Goal: Use online tool/utility

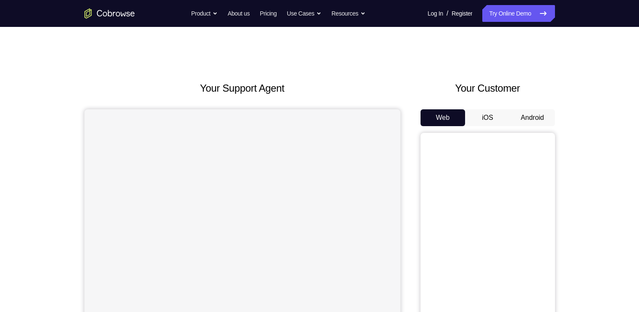
click at [538, 119] on button "Android" at bounding box center [532, 117] width 45 height 17
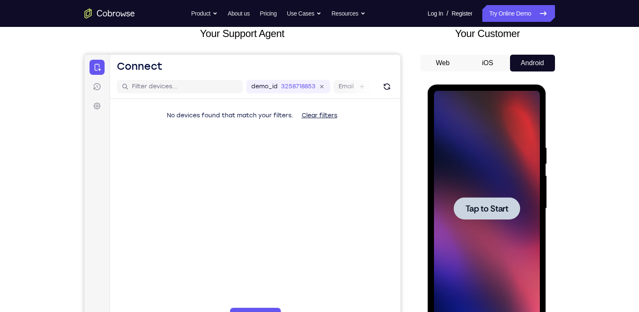
scroll to position [64, 0]
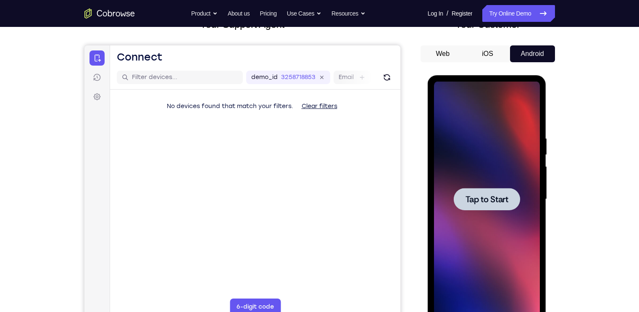
click at [495, 198] on span "Tap to Start" at bounding box center [487, 199] width 43 height 8
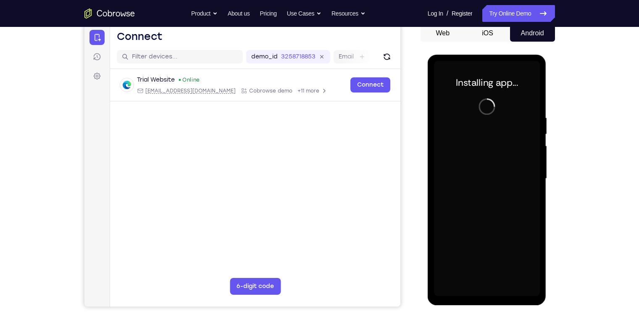
scroll to position [90, 0]
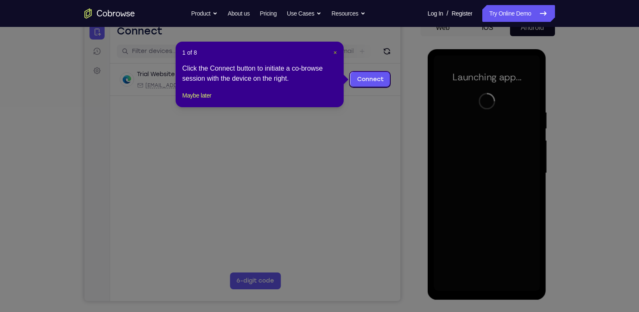
click at [335, 52] on span "×" at bounding box center [335, 52] width 3 height 7
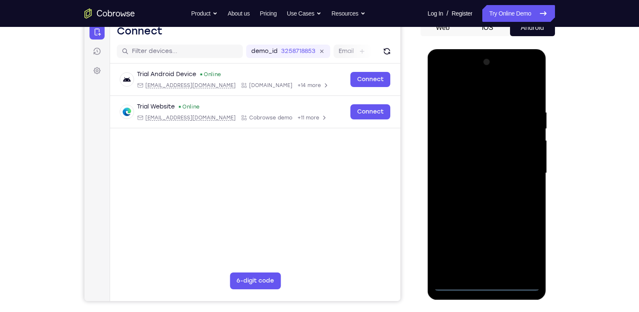
click at [457, 283] on div at bounding box center [487, 172] width 106 height 235
click at [451, 284] on div at bounding box center [487, 172] width 106 height 235
click at [522, 244] on div at bounding box center [487, 172] width 106 height 235
click at [460, 89] on div at bounding box center [487, 172] width 106 height 235
click at [524, 166] on div at bounding box center [487, 172] width 106 height 235
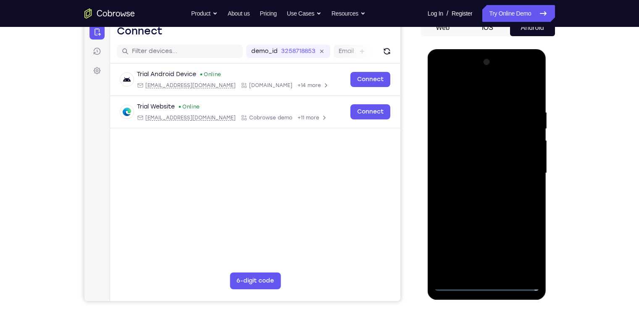
click at [476, 188] on div at bounding box center [487, 172] width 106 height 235
click at [464, 168] on div at bounding box center [487, 172] width 106 height 235
click at [456, 148] on div at bounding box center [487, 172] width 106 height 235
click at [452, 121] on div at bounding box center [487, 172] width 106 height 235
click at [494, 197] on div at bounding box center [487, 172] width 106 height 235
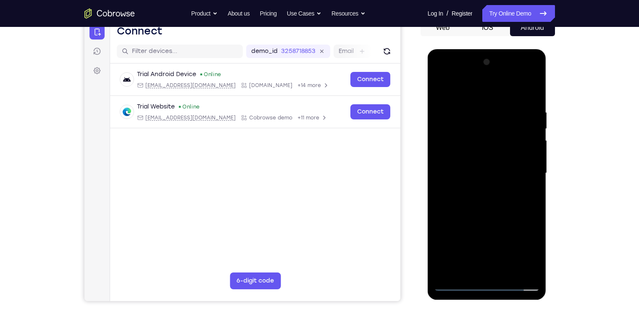
click at [489, 208] on div at bounding box center [487, 172] width 106 height 235
drag, startPoint x: 489, startPoint y: 208, endPoint x: 486, endPoint y: 177, distance: 31.2
click at [486, 177] on div at bounding box center [487, 172] width 106 height 235
drag, startPoint x: 488, startPoint y: 185, endPoint x: 490, endPoint y: 117, distance: 68.1
click at [490, 117] on div at bounding box center [487, 172] width 106 height 235
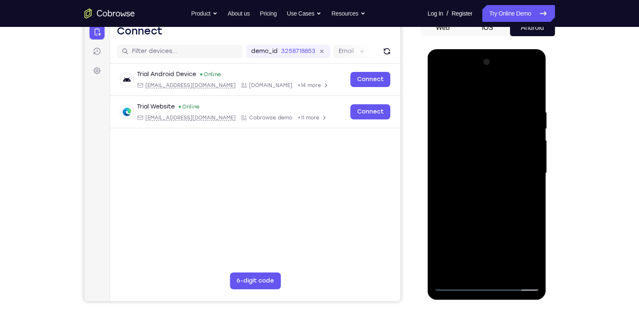
drag, startPoint x: 502, startPoint y: 187, endPoint x: 496, endPoint y: 114, distance: 73.4
click at [496, 114] on div at bounding box center [487, 172] width 106 height 235
drag, startPoint x: 512, startPoint y: 198, endPoint x: 502, endPoint y: 130, distance: 68.9
click at [502, 130] on div at bounding box center [487, 172] width 106 height 235
drag, startPoint x: 505, startPoint y: 202, endPoint x: 499, endPoint y: 135, distance: 67.6
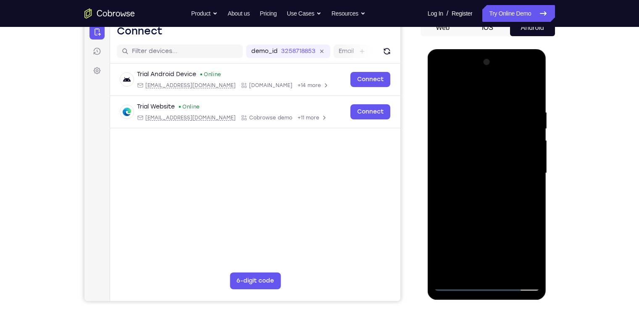
click at [499, 135] on div at bounding box center [487, 172] width 106 height 235
drag, startPoint x: 496, startPoint y: 222, endPoint x: 494, endPoint y: 171, distance: 50.9
click at [494, 171] on div at bounding box center [487, 172] width 106 height 235
click at [510, 269] on div at bounding box center [487, 172] width 106 height 235
click at [486, 217] on div at bounding box center [487, 172] width 106 height 235
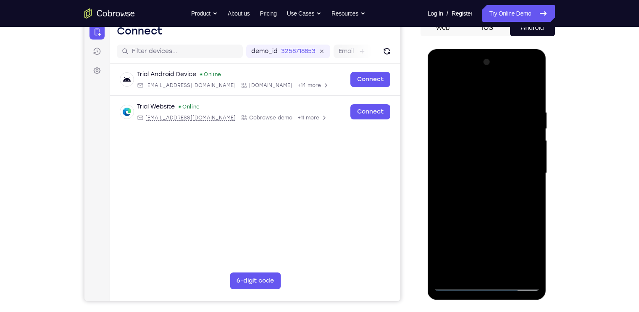
click at [489, 169] on div at bounding box center [487, 172] width 106 height 235
click at [439, 89] on div at bounding box center [487, 172] width 106 height 235
drag, startPoint x: 489, startPoint y: 128, endPoint x: 475, endPoint y: 48, distance: 81.5
click at [475, 49] on html "Online web based iOS Simulators and Android Emulators. Run iPhone, iPad, Mobile…" at bounding box center [488, 175] width 120 height 252
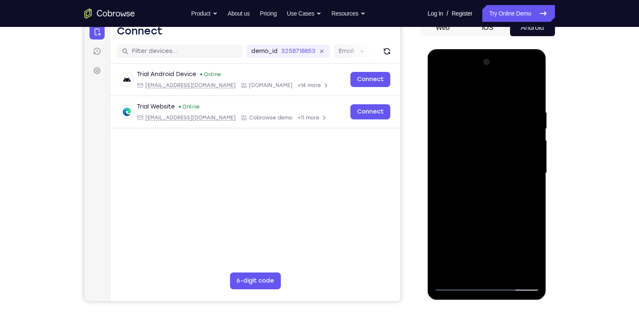
drag, startPoint x: 494, startPoint y: 158, endPoint x: 483, endPoint y: 66, distance: 93.5
click at [483, 66] on div at bounding box center [487, 172] width 106 height 235
drag, startPoint x: 504, startPoint y: 164, endPoint x: 487, endPoint y: 58, distance: 108.1
click at [487, 58] on div at bounding box center [487, 172] width 106 height 235
drag, startPoint x: 497, startPoint y: 158, endPoint x: 490, endPoint y: 100, distance: 58.5
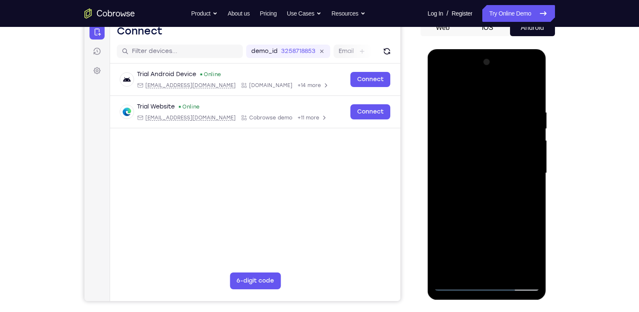
click at [490, 100] on div at bounding box center [487, 172] width 106 height 235
drag, startPoint x: 496, startPoint y: 179, endPoint x: 497, endPoint y: 112, distance: 66.9
click at [497, 112] on div at bounding box center [487, 172] width 106 height 235
drag, startPoint x: 499, startPoint y: 195, endPoint x: 499, endPoint y: 115, distance: 80.7
click at [499, 115] on div at bounding box center [487, 172] width 106 height 235
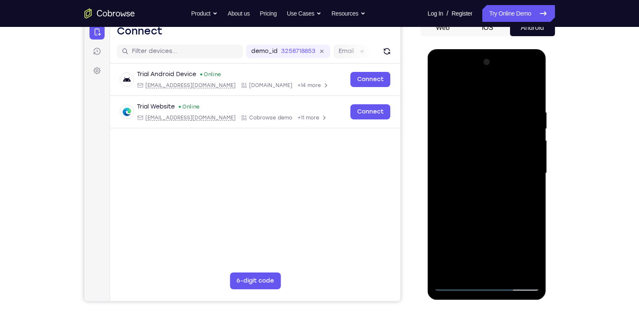
click at [531, 184] on div at bounding box center [487, 172] width 106 height 235
click at [535, 185] on div at bounding box center [487, 172] width 106 height 235
drag, startPoint x: 507, startPoint y: 202, endPoint x: 505, endPoint y: 118, distance: 84.5
click at [505, 118] on div at bounding box center [487, 172] width 106 height 235
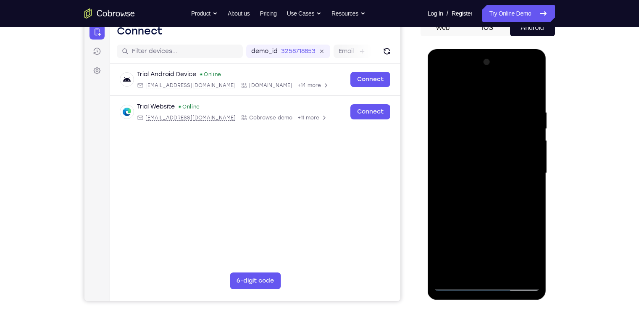
drag, startPoint x: 504, startPoint y: 219, endPoint x: 502, endPoint y: 122, distance: 97.6
click at [502, 122] on div at bounding box center [487, 172] width 106 height 235
drag, startPoint x: 494, startPoint y: 206, endPoint x: 494, endPoint y: 111, distance: 95.4
click at [494, 111] on div at bounding box center [487, 172] width 106 height 235
drag, startPoint x: 495, startPoint y: 195, endPoint x: 494, endPoint y: 144, distance: 51.7
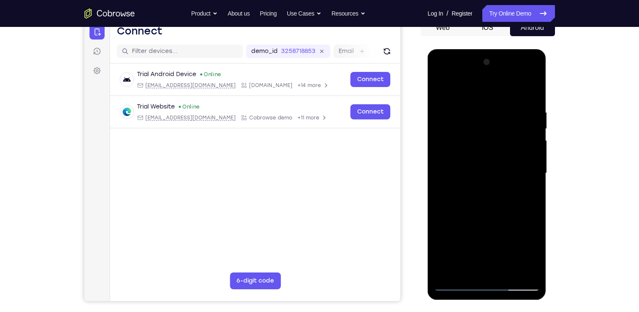
click at [494, 144] on div at bounding box center [487, 172] width 106 height 235
drag, startPoint x: 502, startPoint y: 206, endPoint x: 503, endPoint y: 101, distance: 105.5
click at [503, 101] on div at bounding box center [487, 172] width 106 height 235
drag, startPoint x: 514, startPoint y: 224, endPoint x: 509, endPoint y: 156, distance: 68.3
click at [509, 156] on div at bounding box center [487, 172] width 106 height 235
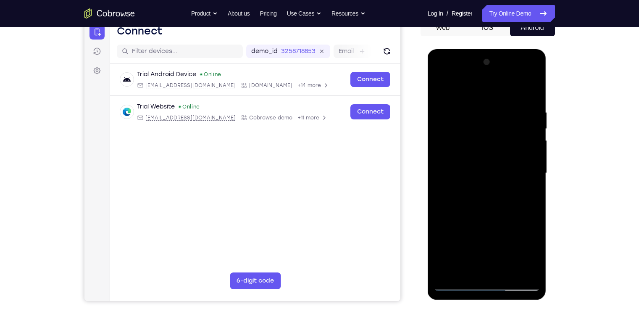
drag, startPoint x: 508, startPoint y: 204, endPoint x: 510, endPoint y: 133, distance: 71.1
click at [510, 133] on div at bounding box center [487, 172] width 106 height 235
drag, startPoint x: 501, startPoint y: 209, endPoint x: 502, endPoint y: 123, distance: 85.8
click at [502, 123] on div at bounding box center [487, 172] width 106 height 235
drag, startPoint x: 506, startPoint y: 230, endPoint x: 508, endPoint y: 114, distance: 116.0
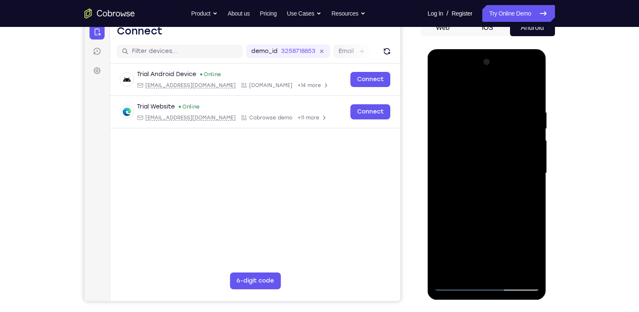
click at [508, 114] on div at bounding box center [487, 172] width 106 height 235
drag, startPoint x: 508, startPoint y: 238, endPoint x: 507, endPoint y: 127, distance: 111.8
click at [507, 127] on div at bounding box center [487, 172] width 106 height 235
drag, startPoint x: 504, startPoint y: 205, endPoint x: 504, endPoint y: 158, distance: 46.7
click at [504, 158] on div at bounding box center [487, 172] width 106 height 235
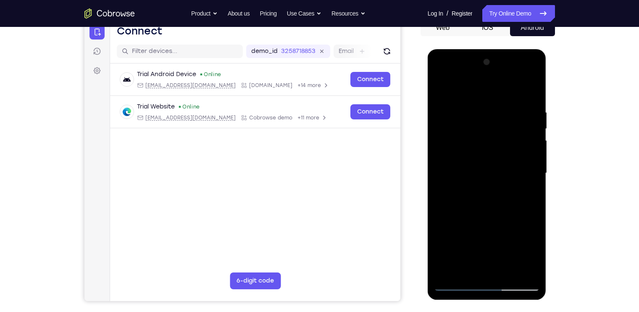
click at [535, 162] on div at bounding box center [487, 172] width 106 height 235
drag, startPoint x: 499, startPoint y: 227, endPoint x: 489, endPoint y: 139, distance: 88.4
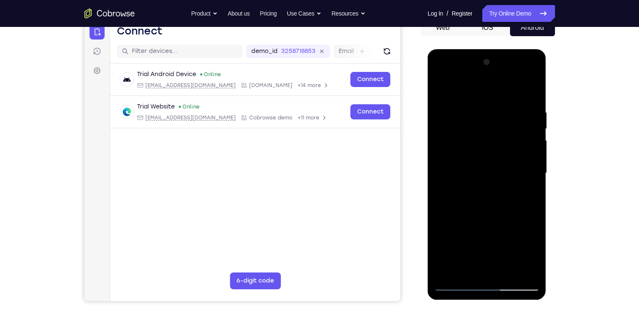
click at [489, 139] on div at bounding box center [487, 172] width 106 height 235
drag, startPoint x: 490, startPoint y: 226, endPoint x: 490, endPoint y: 119, distance: 107.2
click at [490, 119] on div at bounding box center [487, 172] width 106 height 235
drag, startPoint x: 494, startPoint y: 217, endPoint x: 495, endPoint y: 114, distance: 102.6
click at [495, 114] on div at bounding box center [487, 172] width 106 height 235
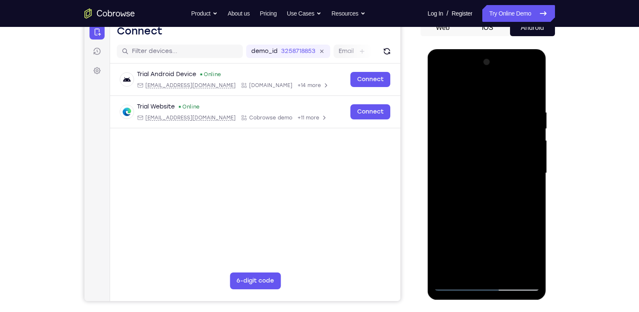
drag, startPoint x: 486, startPoint y: 223, endPoint x: 481, endPoint y: 146, distance: 77.5
click at [481, 146] on div at bounding box center [487, 172] width 106 height 235
drag, startPoint x: 484, startPoint y: 201, endPoint x: 486, endPoint y: 124, distance: 77.4
click at [486, 124] on div at bounding box center [487, 172] width 106 height 235
drag, startPoint x: 487, startPoint y: 202, endPoint x: 482, endPoint y: 118, distance: 84.2
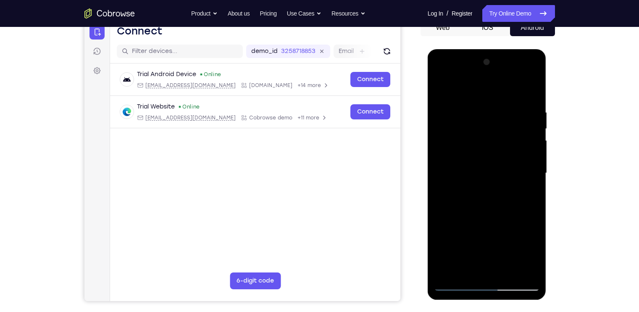
click at [482, 118] on div at bounding box center [487, 172] width 106 height 235
drag, startPoint x: 490, startPoint y: 219, endPoint x: 495, endPoint y: 151, distance: 68.7
click at [495, 151] on div at bounding box center [487, 172] width 106 height 235
drag, startPoint x: 499, startPoint y: 208, endPoint x: 501, endPoint y: 113, distance: 95.0
click at [501, 113] on div at bounding box center [487, 172] width 106 height 235
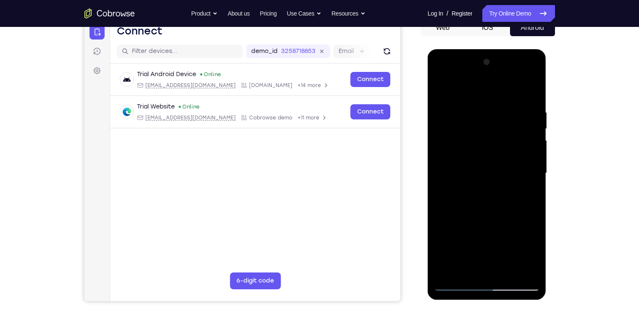
drag, startPoint x: 490, startPoint y: 182, endPoint x: 481, endPoint y: 112, distance: 71.2
click at [481, 112] on div at bounding box center [487, 172] width 106 height 235
drag, startPoint x: 486, startPoint y: 202, endPoint x: 499, endPoint y: 98, distance: 104.6
click at [499, 98] on div at bounding box center [487, 172] width 106 height 235
drag, startPoint x: 493, startPoint y: 195, endPoint x: 496, endPoint y: 118, distance: 76.6
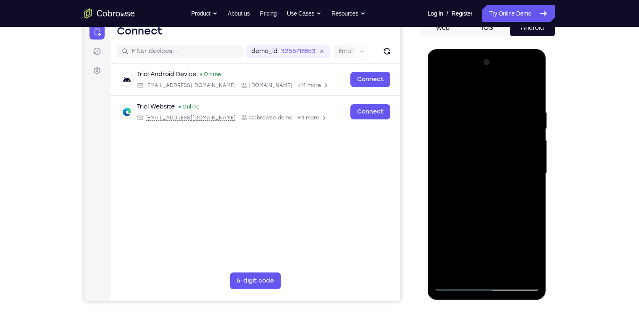
click at [496, 118] on div at bounding box center [487, 172] width 106 height 235
drag, startPoint x: 505, startPoint y: 205, endPoint x: 515, endPoint y: 95, distance: 110.7
click at [515, 95] on div at bounding box center [487, 172] width 106 height 235
drag, startPoint x: 491, startPoint y: 228, endPoint x: 502, endPoint y: 117, distance: 111.5
click at [502, 117] on div at bounding box center [487, 172] width 106 height 235
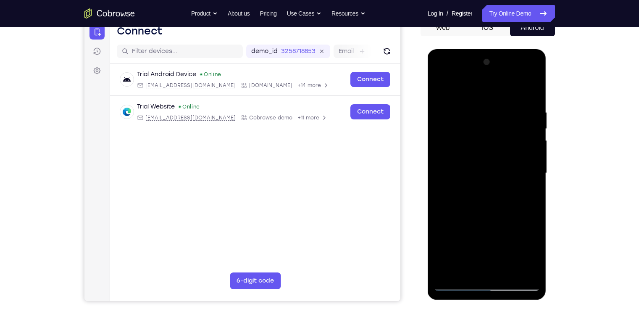
drag, startPoint x: 499, startPoint y: 200, endPoint x: 507, endPoint y: 117, distance: 83.3
click at [507, 117] on div at bounding box center [487, 172] width 106 height 235
drag, startPoint x: 512, startPoint y: 202, endPoint x: 514, endPoint y: 101, distance: 100.9
click at [514, 101] on div at bounding box center [487, 172] width 106 height 235
drag, startPoint x: 499, startPoint y: 201, endPoint x: 498, endPoint y: 108, distance: 93.8
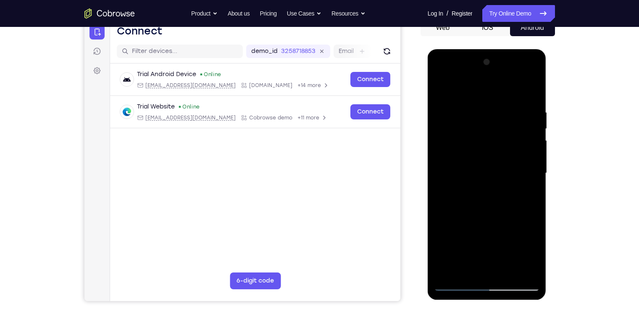
click at [498, 108] on div at bounding box center [487, 172] width 106 height 235
drag, startPoint x: 498, startPoint y: 194, endPoint x: 497, endPoint y: 115, distance: 79.0
click at [497, 115] on div at bounding box center [487, 172] width 106 height 235
drag, startPoint x: 481, startPoint y: 206, endPoint x: 486, endPoint y: 126, distance: 80.9
click at [486, 126] on div at bounding box center [487, 172] width 106 height 235
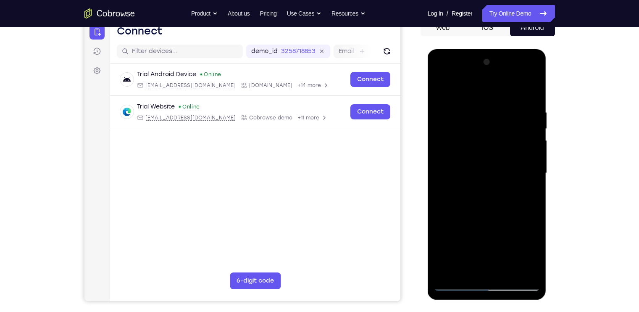
drag, startPoint x: 479, startPoint y: 201, endPoint x: 481, endPoint y: 160, distance: 41.3
click at [481, 160] on div at bounding box center [487, 172] width 106 height 235
drag, startPoint x: 475, startPoint y: 237, endPoint x: 475, endPoint y: 121, distance: 116.5
click at [475, 121] on div at bounding box center [487, 172] width 106 height 235
drag, startPoint x: 479, startPoint y: 217, endPoint x: 489, endPoint y: 137, distance: 80.1
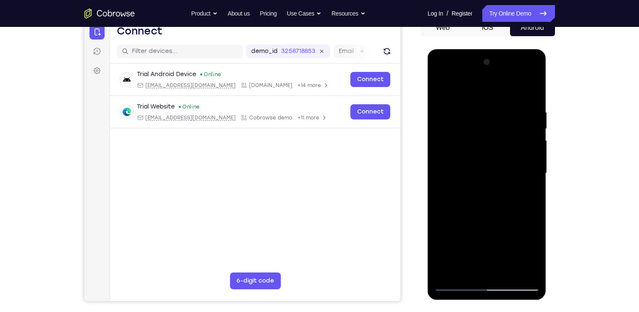
click at [489, 137] on div at bounding box center [487, 172] width 106 height 235
drag, startPoint x: 499, startPoint y: 196, endPoint x: 499, endPoint y: 179, distance: 16.8
click at [499, 179] on div at bounding box center [487, 172] width 106 height 235
drag, startPoint x: 496, startPoint y: 232, endPoint x: 498, endPoint y: 113, distance: 119.0
click at [498, 113] on div at bounding box center [487, 172] width 106 height 235
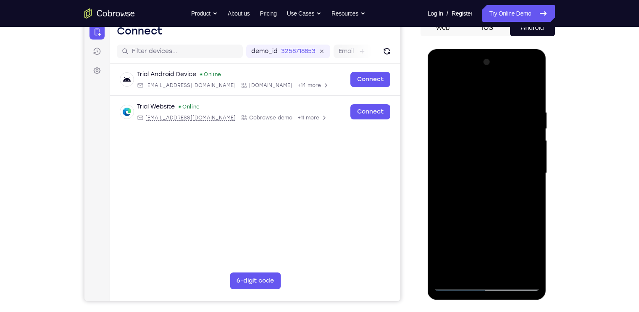
drag, startPoint x: 498, startPoint y: 209, endPoint x: 502, endPoint y: 103, distance: 106.9
click at [502, 103] on div at bounding box center [487, 172] width 106 height 235
drag, startPoint x: 493, startPoint y: 212, endPoint x: 493, endPoint y: 127, distance: 85.3
click at [493, 127] on div at bounding box center [487, 172] width 106 height 235
drag, startPoint x: 493, startPoint y: 227, endPoint x: 500, endPoint y: 112, distance: 115.4
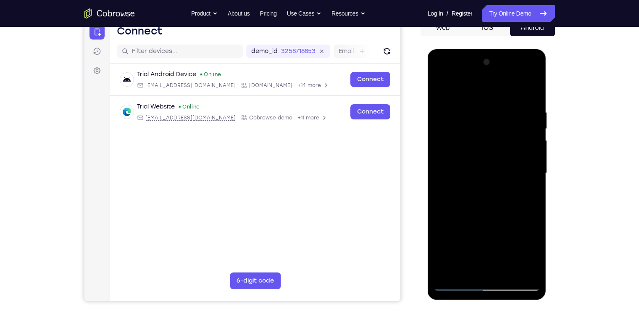
click at [500, 112] on div at bounding box center [487, 172] width 106 height 235
drag, startPoint x: 491, startPoint y: 232, endPoint x: 493, endPoint y: 151, distance: 81.6
click at [493, 151] on div at bounding box center [487, 172] width 106 height 235
click at [532, 179] on div at bounding box center [487, 172] width 106 height 235
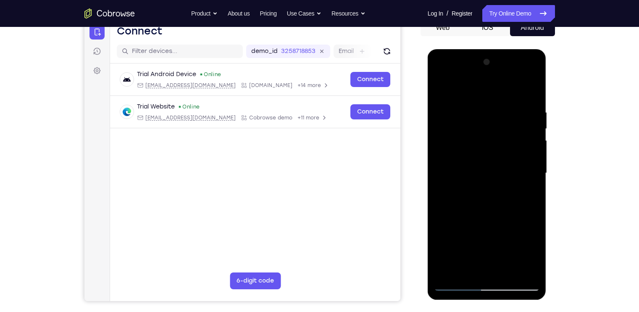
drag, startPoint x: 485, startPoint y: 192, endPoint x: 485, endPoint y: 162, distance: 29.8
click at [485, 162] on div at bounding box center [487, 172] width 106 height 235
click at [441, 151] on div at bounding box center [487, 172] width 106 height 235
drag, startPoint x: 505, startPoint y: 210, endPoint x: 504, endPoint y: 81, distance: 129.1
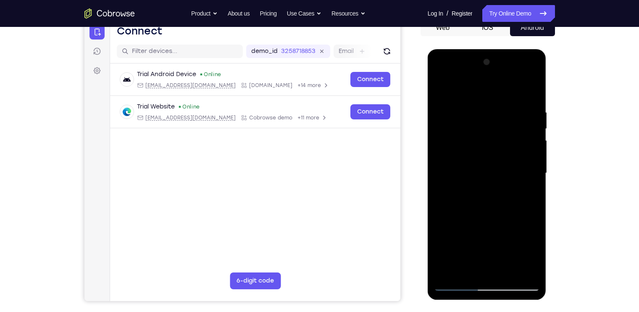
click at [504, 81] on div at bounding box center [487, 172] width 106 height 235
drag, startPoint x: 510, startPoint y: 170, endPoint x: 507, endPoint y: 118, distance: 52.2
click at [507, 118] on div at bounding box center [487, 172] width 106 height 235
drag, startPoint x: 506, startPoint y: 202, endPoint x: 505, endPoint y: 109, distance: 92.9
click at [505, 109] on div at bounding box center [487, 172] width 106 height 235
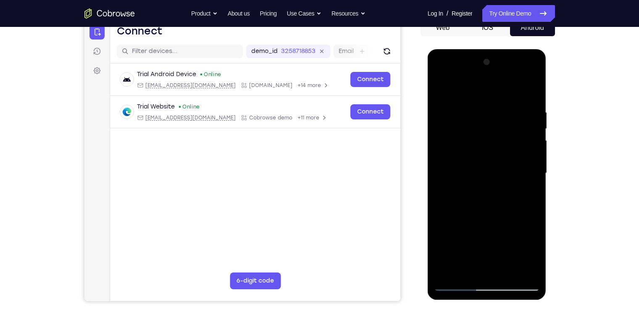
click at [450, 180] on div at bounding box center [487, 172] width 106 height 235
drag, startPoint x: 487, startPoint y: 195, endPoint x: 485, endPoint y: 114, distance: 81.2
click at [485, 114] on div at bounding box center [487, 172] width 106 height 235
drag, startPoint x: 487, startPoint y: 166, endPoint x: 488, endPoint y: 143, distance: 23.6
click at [488, 143] on div at bounding box center [487, 172] width 106 height 235
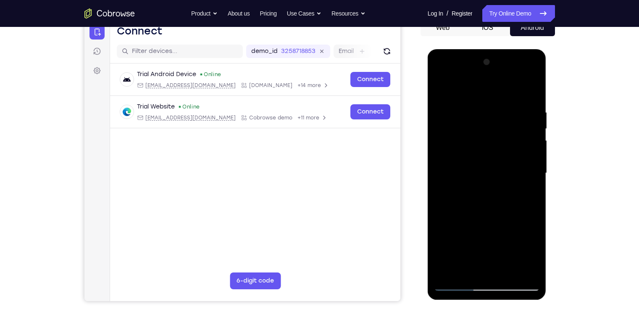
drag, startPoint x: 494, startPoint y: 221, endPoint x: 488, endPoint y: 129, distance: 92.7
click at [488, 129] on div at bounding box center [487, 172] width 106 height 235
drag, startPoint x: 497, startPoint y: 221, endPoint x: 499, endPoint y: 143, distance: 78.7
click at [499, 143] on div at bounding box center [487, 172] width 106 height 235
drag, startPoint x: 497, startPoint y: 193, endPoint x: 499, endPoint y: 121, distance: 72.8
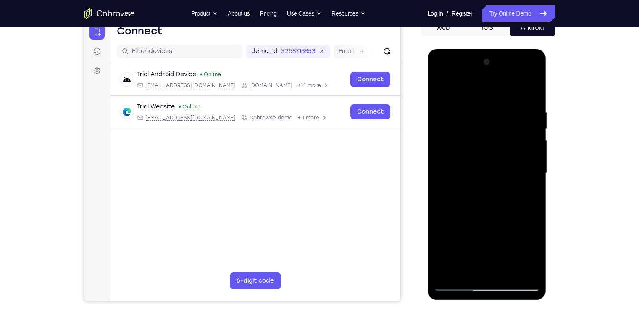
click at [499, 121] on div at bounding box center [487, 172] width 106 height 235
drag, startPoint x: 521, startPoint y: 183, endPoint x: 526, endPoint y: 109, distance: 74.1
click at [526, 109] on div at bounding box center [487, 172] width 106 height 235
drag, startPoint x: 512, startPoint y: 199, endPoint x: 510, endPoint y: 118, distance: 81.2
click at [510, 118] on div at bounding box center [487, 172] width 106 height 235
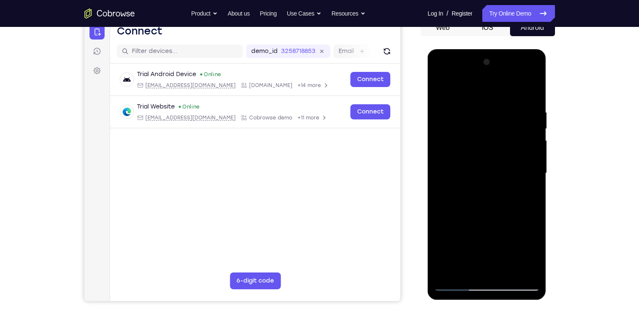
drag, startPoint x: 507, startPoint y: 188, endPoint x: 507, endPoint y: 158, distance: 29.4
click at [507, 158] on div at bounding box center [487, 172] width 106 height 235
click at [446, 224] on div at bounding box center [487, 172] width 106 height 235
drag, startPoint x: 497, startPoint y: 199, endPoint x: 497, endPoint y: 139, distance: 60.5
click at [497, 139] on div at bounding box center [487, 172] width 106 height 235
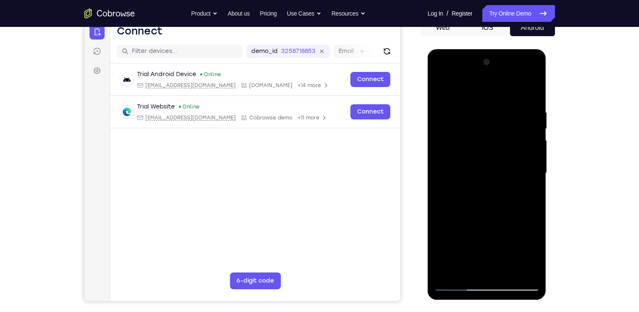
drag, startPoint x: 487, startPoint y: 206, endPoint x: 496, endPoint y: 118, distance: 88.7
click at [496, 118] on div at bounding box center [487, 172] width 106 height 235
drag, startPoint x: 491, startPoint y: 204, endPoint x: 492, endPoint y: 164, distance: 40.8
click at [492, 164] on div at bounding box center [487, 172] width 106 height 235
drag, startPoint x: 488, startPoint y: 219, endPoint x: 488, endPoint y: 209, distance: 10.1
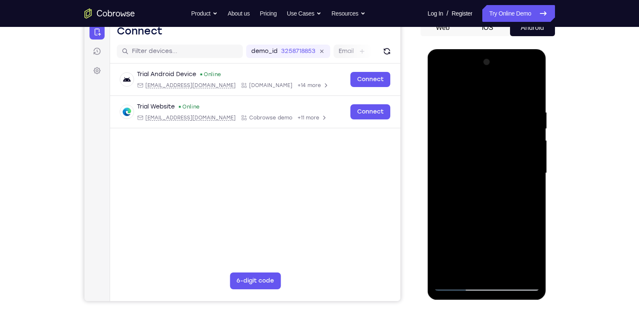
click at [488, 209] on div at bounding box center [487, 172] width 106 height 235
click at [483, 248] on div at bounding box center [487, 172] width 106 height 235
drag, startPoint x: 497, startPoint y: 235, endPoint x: 496, endPoint y: 200, distance: 35.7
click at [496, 200] on div at bounding box center [487, 172] width 106 height 235
drag, startPoint x: 500, startPoint y: 215, endPoint x: 508, endPoint y: 111, distance: 104.5
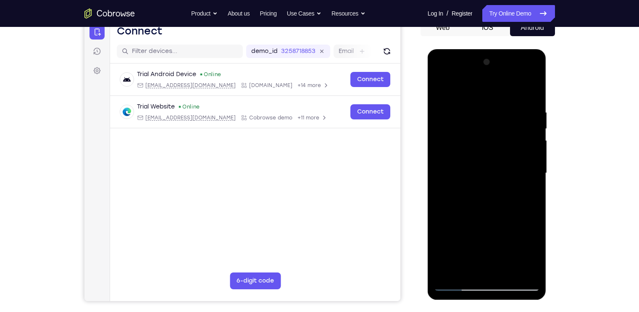
click at [508, 111] on div at bounding box center [487, 172] width 106 height 235
drag, startPoint x: 477, startPoint y: 251, endPoint x: 483, endPoint y: 190, distance: 62.2
click at [483, 190] on div at bounding box center [487, 172] width 106 height 235
click at [535, 164] on div at bounding box center [487, 172] width 106 height 235
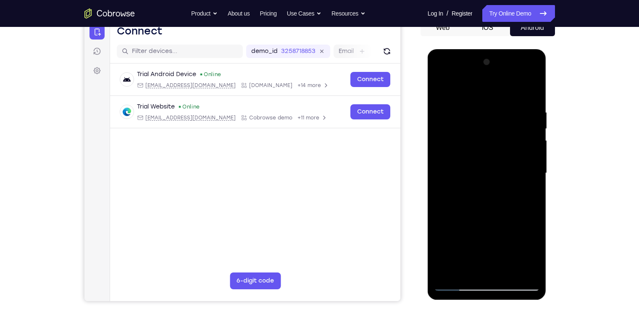
drag, startPoint x: 510, startPoint y: 199, endPoint x: 507, endPoint y: 89, distance: 110.2
click at [507, 89] on div at bounding box center [487, 172] width 106 height 235
drag, startPoint x: 471, startPoint y: 217, endPoint x: 472, endPoint y: 162, distance: 54.2
click at [472, 162] on div at bounding box center [487, 172] width 106 height 235
drag, startPoint x: 471, startPoint y: 186, endPoint x: 481, endPoint y: 122, distance: 64.6
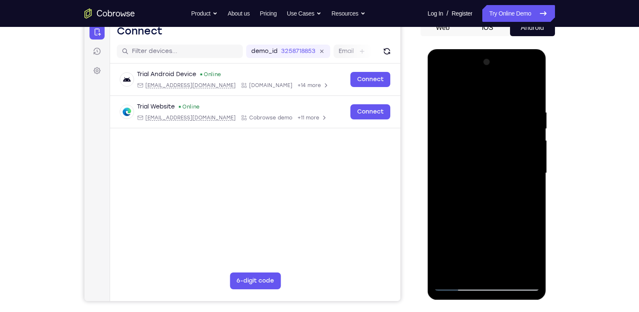
click at [481, 122] on div at bounding box center [487, 172] width 106 height 235
drag, startPoint x: 481, startPoint y: 179, endPoint x: 483, endPoint y: 108, distance: 70.7
click at [483, 108] on div at bounding box center [487, 172] width 106 height 235
drag, startPoint x: 490, startPoint y: 203, endPoint x: 502, endPoint y: 97, distance: 106.2
click at [502, 97] on div at bounding box center [487, 172] width 106 height 235
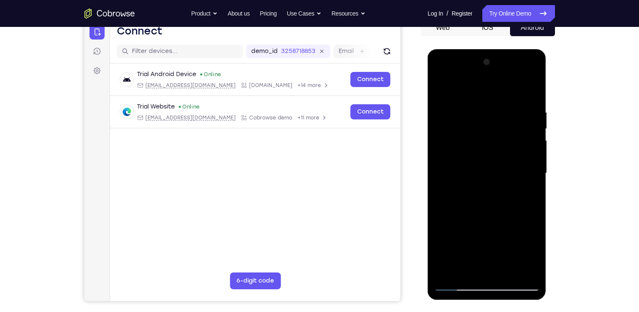
drag, startPoint x: 500, startPoint y: 179, endPoint x: 505, endPoint y: 106, distance: 72.9
click at [505, 106] on div at bounding box center [487, 172] width 106 height 235
drag, startPoint x: 499, startPoint y: 198, endPoint x: 503, endPoint y: 131, distance: 67.8
click at [503, 131] on div at bounding box center [487, 172] width 106 height 235
drag, startPoint x: 502, startPoint y: 185, endPoint x: 504, endPoint y: 101, distance: 84.1
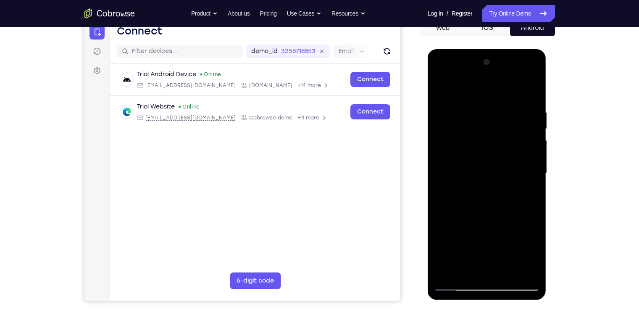
click at [504, 101] on div at bounding box center [487, 172] width 106 height 235
drag, startPoint x: 491, startPoint y: 164, endPoint x: 491, endPoint y: 106, distance: 57.2
click at [491, 106] on div at bounding box center [487, 172] width 106 height 235
drag, startPoint x: 505, startPoint y: 176, endPoint x: 506, endPoint y: 159, distance: 16.5
click at [506, 159] on div at bounding box center [487, 172] width 106 height 235
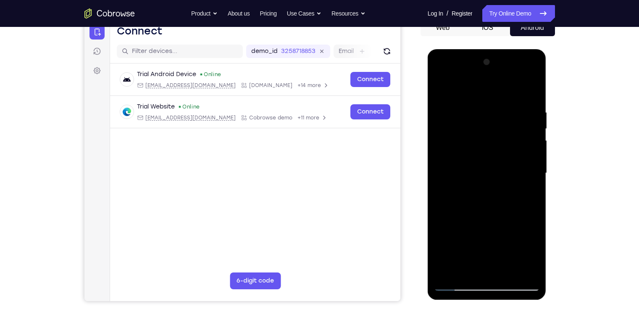
drag, startPoint x: 505, startPoint y: 192, endPoint x: 506, endPoint y: 122, distance: 69.8
click at [506, 122] on div at bounding box center [487, 172] width 106 height 235
drag, startPoint x: 507, startPoint y: 177, endPoint x: 506, endPoint y: 104, distance: 72.7
click at [506, 104] on div at bounding box center [487, 172] width 106 height 235
drag, startPoint x: 493, startPoint y: 200, endPoint x: 499, endPoint y: 158, distance: 42.5
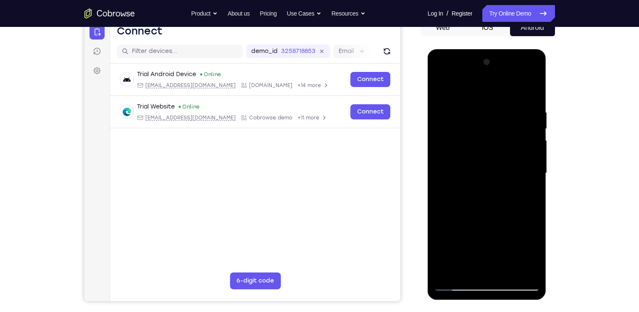
click at [499, 158] on div at bounding box center [487, 172] width 106 height 235
drag, startPoint x: 500, startPoint y: 205, endPoint x: 507, endPoint y: -16, distance: 221.7
click at [507, 49] on html "Online web based iOS Simulators and Android Emulators. Run iPhone, iPad, Mobile…" at bounding box center [488, 175] width 120 height 252
drag, startPoint x: 498, startPoint y: 211, endPoint x: 498, endPoint y: 188, distance: 23.1
click at [498, 188] on div at bounding box center [487, 172] width 106 height 235
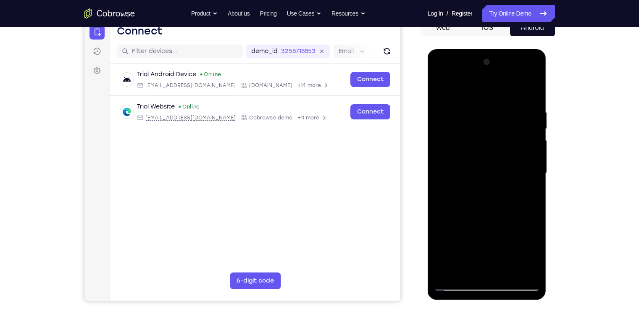
click at [535, 154] on div at bounding box center [487, 172] width 106 height 235
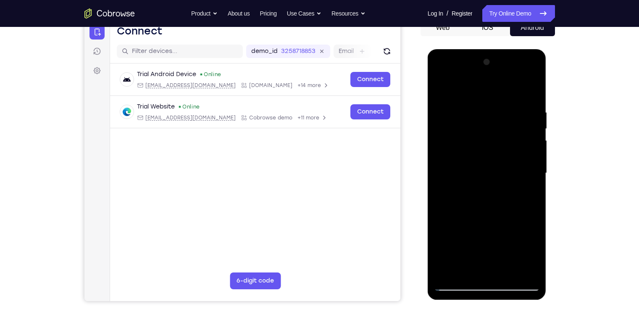
drag, startPoint x: 494, startPoint y: 201, endPoint x: 500, endPoint y: 134, distance: 67.1
click at [500, 134] on div at bounding box center [487, 172] width 106 height 235
drag, startPoint x: 507, startPoint y: 198, endPoint x: 506, endPoint y: 247, distance: 48.8
click at [506, 247] on div at bounding box center [487, 172] width 106 height 235
click at [536, 135] on div at bounding box center [487, 172] width 106 height 235
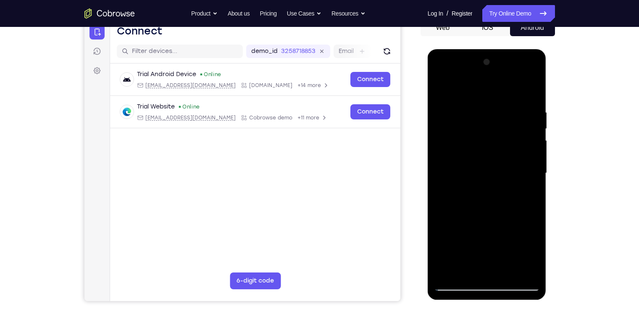
click at [536, 131] on div at bounding box center [487, 172] width 106 height 235
drag, startPoint x: 505, startPoint y: 189, endPoint x: 505, endPoint y: 100, distance: 88.7
click at [505, 100] on div at bounding box center [487, 172] width 106 height 235
drag, startPoint x: 508, startPoint y: 220, endPoint x: 503, endPoint y: 140, distance: 80.5
click at [503, 140] on div at bounding box center [487, 172] width 106 height 235
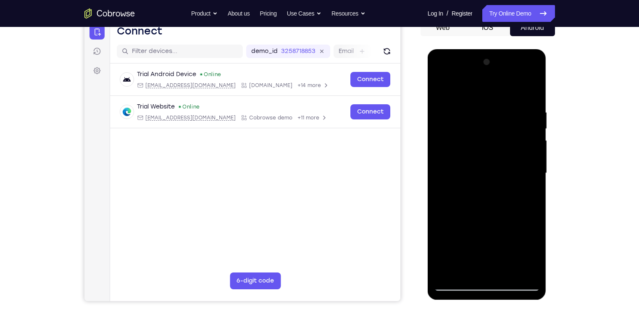
drag, startPoint x: 500, startPoint y: 211, endPoint x: 499, endPoint y: 133, distance: 77.8
click at [499, 133] on div at bounding box center [487, 172] width 106 height 235
drag, startPoint x: 494, startPoint y: 200, endPoint x: 496, endPoint y: 141, distance: 59.3
click at [496, 141] on div at bounding box center [487, 172] width 106 height 235
drag, startPoint x: 490, startPoint y: 207, endPoint x: 493, endPoint y: 154, distance: 52.6
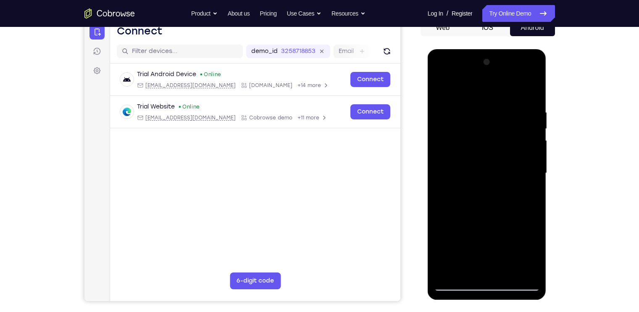
click at [493, 154] on div at bounding box center [487, 172] width 106 height 235
drag, startPoint x: 492, startPoint y: 193, endPoint x: 496, endPoint y: 145, distance: 47.3
click at [496, 145] on div at bounding box center [487, 172] width 106 height 235
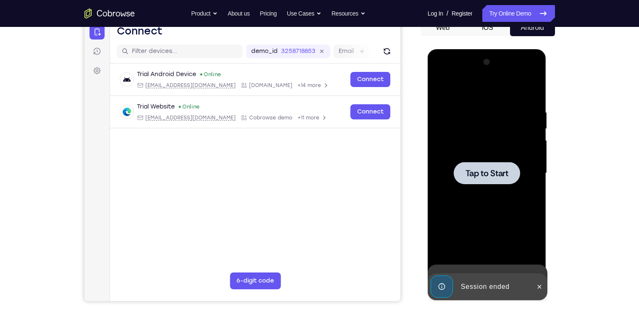
drag, startPoint x: 504, startPoint y: 222, endPoint x: 507, endPoint y: 149, distance: 73.2
click at [507, 49] on div "Tap to Start" at bounding box center [487, 49] width 119 height 0
click at [507, 149] on div at bounding box center [487, 172] width 106 height 235
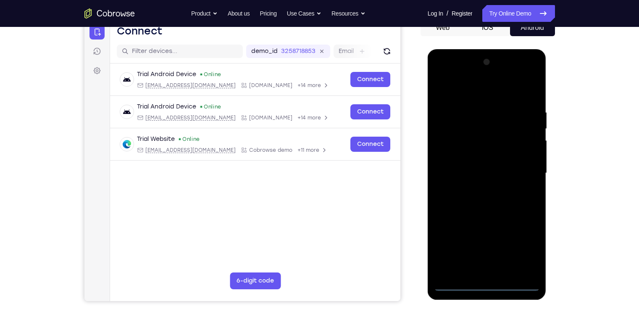
click at [456, 287] on div at bounding box center [487, 172] width 106 height 235
click at [517, 251] on div at bounding box center [487, 172] width 106 height 235
click at [497, 92] on div at bounding box center [487, 172] width 106 height 235
click at [528, 170] on div at bounding box center [487, 172] width 106 height 235
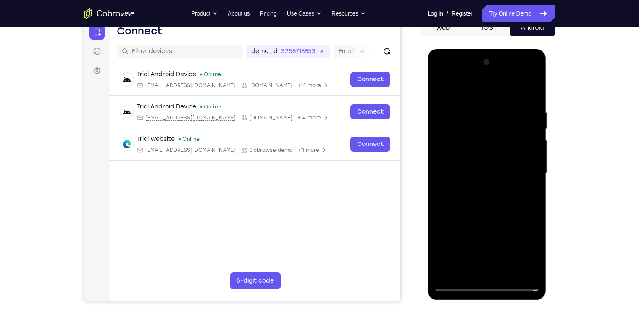
click at [475, 188] on div at bounding box center [487, 172] width 106 height 235
click at [481, 163] on div at bounding box center [487, 172] width 106 height 235
click at [473, 154] on div at bounding box center [487, 172] width 106 height 235
click at [470, 172] on div at bounding box center [487, 172] width 106 height 235
click at [472, 206] on div at bounding box center [487, 172] width 106 height 235
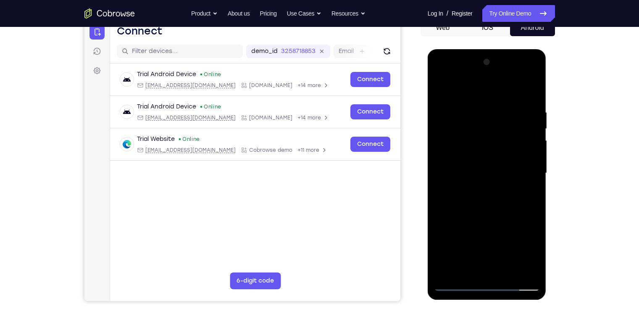
drag, startPoint x: 483, startPoint y: 91, endPoint x: 489, endPoint y: 48, distance: 43.7
click at [489, 49] on html "Online web based iOS Simulators and Android Emulators. Run iPhone, iPad, Mobile…" at bounding box center [488, 175] width 120 height 252
click at [473, 118] on div at bounding box center [487, 172] width 106 height 235
click at [531, 91] on div at bounding box center [487, 172] width 106 height 235
click at [496, 104] on div at bounding box center [487, 172] width 106 height 235
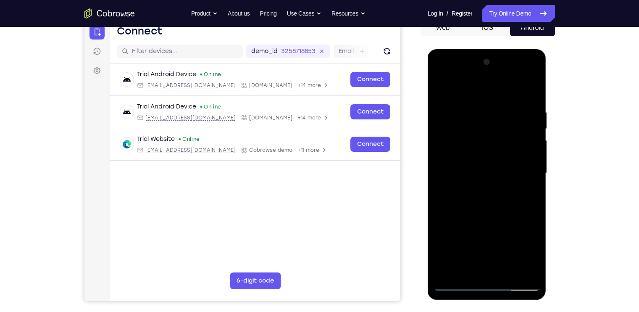
click at [496, 104] on div at bounding box center [487, 172] width 106 height 235
click at [484, 125] on div at bounding box center [487, 172] width 106 height 235
click at [486, 149] on div at bounding box center [487, 172] width 106 height 235
click at [489, 171] on div at bounding box center [487, 172] width 106 height 235
click at [486, 159] on div at bounding box center [487, 172] width 106 height 235
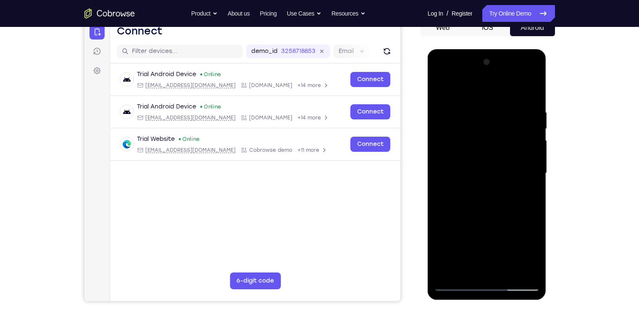
click at [531, 223] on div at bounding box center [487, 172] width 106 height 235
click at [469, 270] on div at bounding box center [487, 172] width 106 height 235
click at [466, 88] on div at bounding box center [487, 172] width 106 height 235
click at [474, 129] on div at bounding box center [487, 172] width 106 height 235
click at [498, 174] on div at bounding box center [487, 172] width 106 height 235
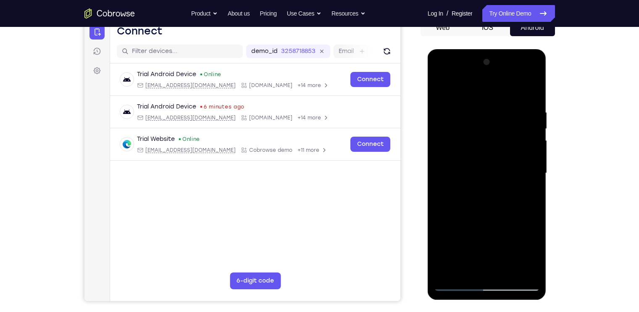
drag, startPoint x: 491, startPoint y: 241, endPoint x: 490, endPoint y: 175, distance: 65.6
click at [490, 175] on div at bounding box center [487, 172] width 106 height 235
drag, startPoint x: 489, startPoint y: 253, endPoint x: 488, endPoint y: 201, distance: 52.1
click at [488, 201] on div at bounding box center [487, 172] width 106 height 235
drag, startPoint x: 491, startPoint y: 224, endPoint x: 488, endPoint y: 154, distance: 69.9
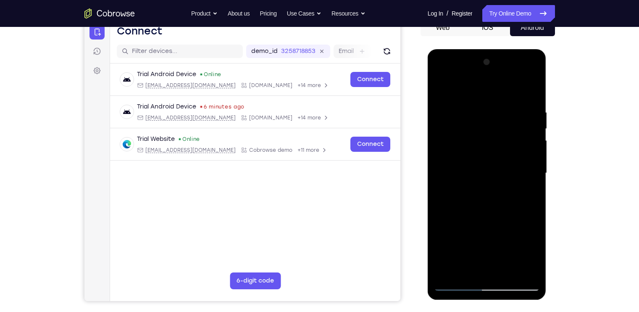
click at [488, 154] on div at bounding box center [487, 172] width 106 height 235
click at [451, 274] on div at bounding box center [487, 172] width 106 height 235
click at [474, 275] on div at bounding box center [487, 172] width 106 height 235
click at [497, 87] on div at bounding box center [487, 172] width 106 height 235
click at [520, 88] on div at bounding box center [487, 172] width 106 height 235
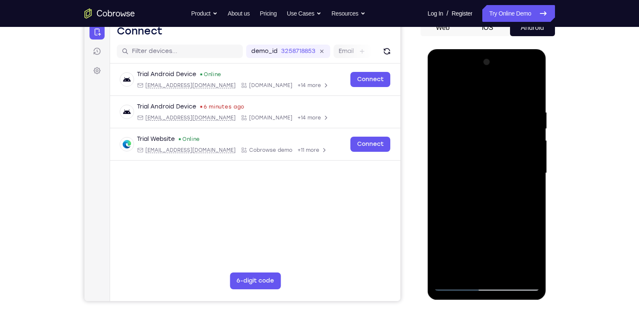
click at [532, 112] on div at bounding box center [487, 172] width 106 height 235
click at [449, 273] on div at bounding box center [487, 172] width 106 height 235
drag, startPoint x: 520, startPoint y: 98, endPoint x: 469, endPoint y: 103, distance: 51.1
click at [469, 103] on div at bounding box center [487, 172] width 106 height 235
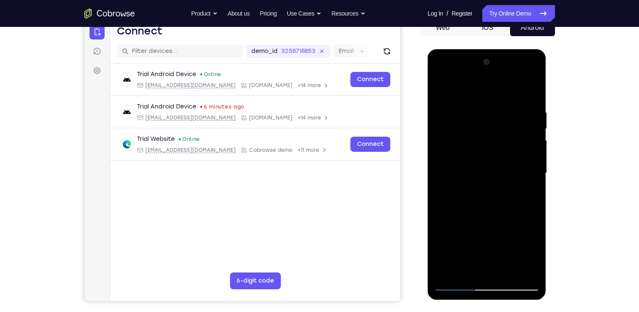
drag, startPoint x: 487, startPoint y: 209, endPoint x: 491, endPoint y: 136, distance: 72.5
click at [491, 136] on div at bounding box center [487, 172] width 106 height 235
click at [445, 228] on div at bounding box center [487, 172] width 106 height 235
drag, startPoint x: 488, startPoint y: 234, endPoint x: 497, endPoint y: 114, distance: 119.8
click at [497, 114] on div at bounding box center [487, 172] width 106 height 235
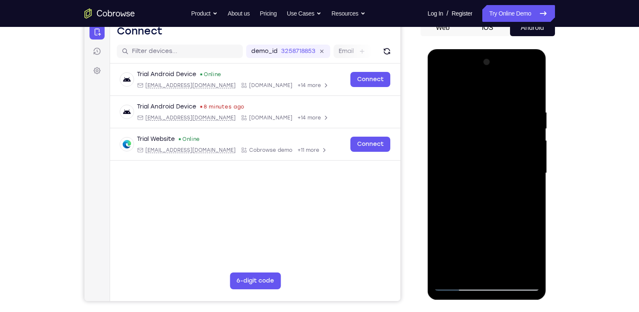
drag, startPoint x: 497, startPoint y: 188, endPoint x: 493, endPoint y: 110, distance: 77.9
click at [493, 110] on div at bounding box center [487, 172] width 106 height 235
drag, startPoint x: 494, startPoint y: 198, endPoint x: 488, endPoint y: 103, distance: 95.7
click at [488, 103] on div at bounding box center [487, 172] width 106 height 235
drag, startPoint x: 505, startPoint y: 196, endPoint x: 510, endPoint y: 74, distance: 122.0
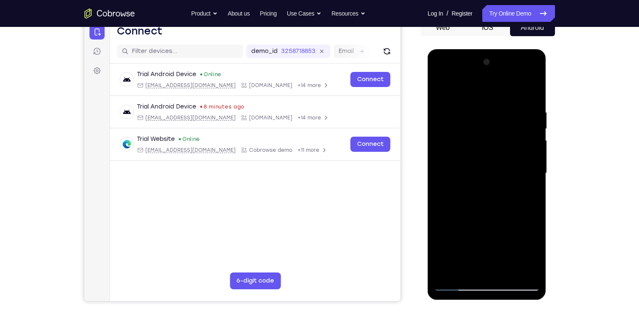
click at [510, 74] on div at bounding box center [487, 172] width 106 height 235
drag, startPoint x: 499, startPoint y: 190, endPoint x: 501, endPoint y: 61, distance: 128.2
click at [501, 61] on div at bounding box center [487, 172] width 106 height 235
drag, startPoint x: 501, startPoint y: 146, endPoint x: 502, endPoint y: 80, distance: 66.0
click at [502, 80] on div at bounding box center [487, 172] width 106 height 235
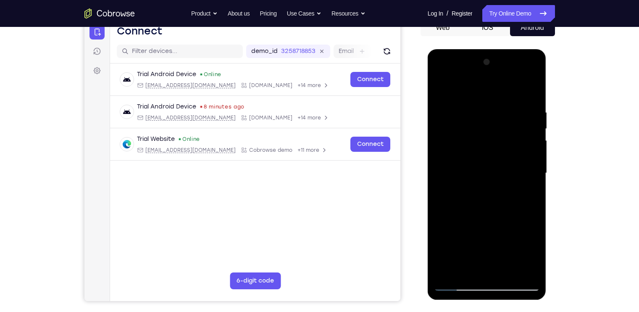
drag, startPoint x: 505, startPoint y: 193, endPoint x: 504, endPoint y: 118, distance: 74.8
click at [504, 118] on div at bounding box center [487, 172] width 106 height 235
drag, startPoint x: 507, startPoint y: 198, endPoint x: 510, endPoint y: 109, distance: 88.8
click at [510, 109] on div at bounding box center [487, 172] width 106 height 235
drag, startPoint x: 510, startPoint y: 181, endPoint x: 512, endPoint y: 155, distance: 26.2
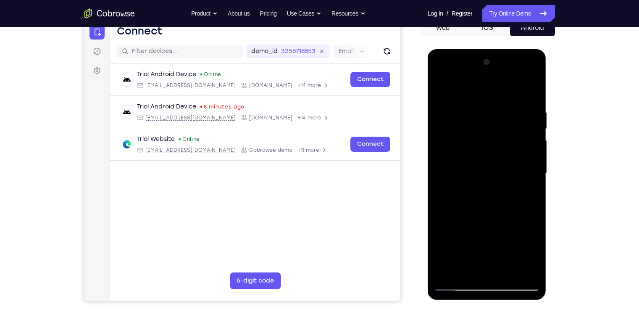
click at [512, 155] on div at bounding box center [487, 172] width 106 height 235
click at [534, 162] on div at bounding box center [487, 172] width 106 height 235
click at [534, 149] on div at bounding box center [487, 172] width 106 height 235
drag, startPoint x: 493, startPoint y: 199, endPoint x: 494, endPoint y: 184, distance: 15.2
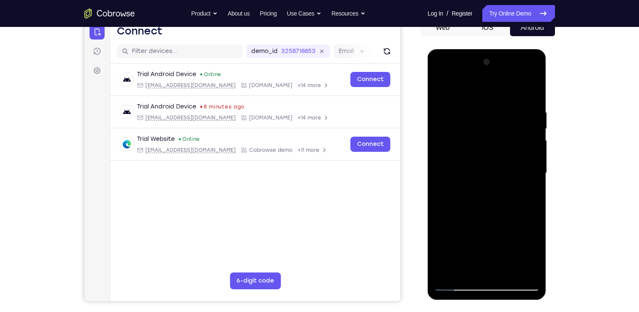
click at [494, 184] on div at bounding box center [487, 172] width 106 height 235
drag, startPoint x: 498, startPoint y: 227, endPoint x: 495, endPoint y: 170, distance: 57.3
click at [495, 170] on div at bounding box center [487, 172] width 106 height 235
drag, startPoint x: 500, startPoint y: 230, endPoint x: 494, endPoint y: 177, distance: 53.4
click at [494, 177] on div at bounding box center [487, 172] width 106 height 235
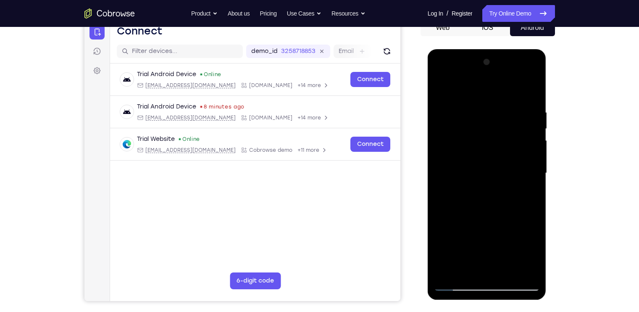
drag, startPoint x: 494, startPoint y: 202, endPoint x: 500, endPoint y: 146, distance: 56.2
click at [500, 146] on div at bounding box center [487, 172] width 106 height 235
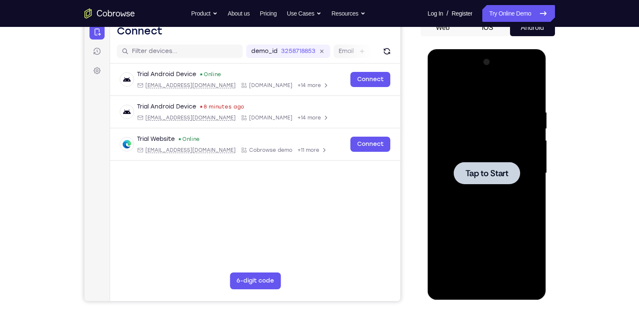
click at [488, 103] on div at bounding box center [487, 172] width 106 height 235
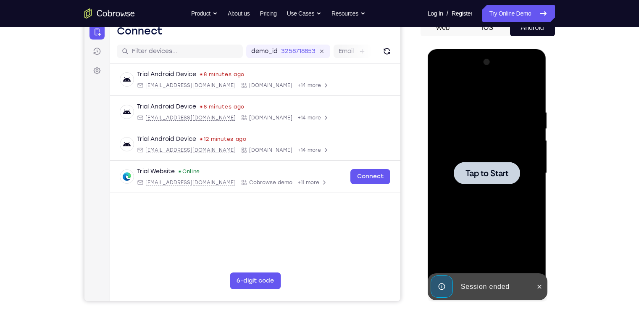
click at [458, 169] on div at bounding box center [487, 173] width 66 height 22
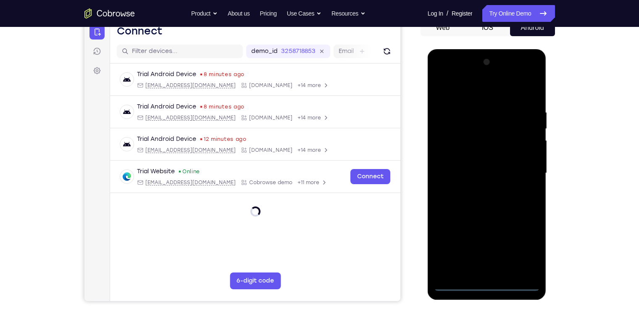
click at [454, 283] on div at bounding box center [487, 172] width 106 height 235
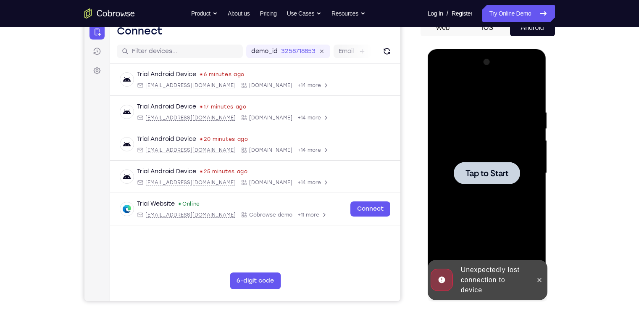
click at [494, 145] on div at bounding box center [487, 172] width 106 height 235
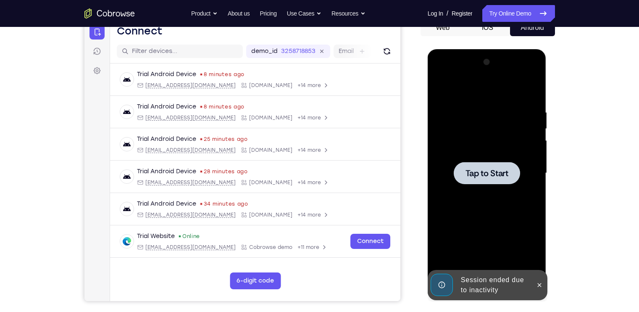
click at [452, 174] on div at bounding box center [487, 172] width 106 height 235
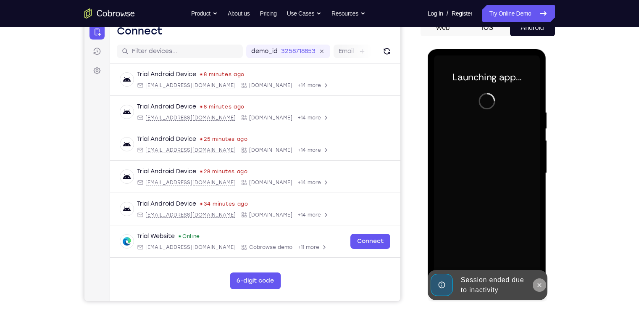
click at [541, 284] on icon at bounding box center [540, 285] width 4 height 4
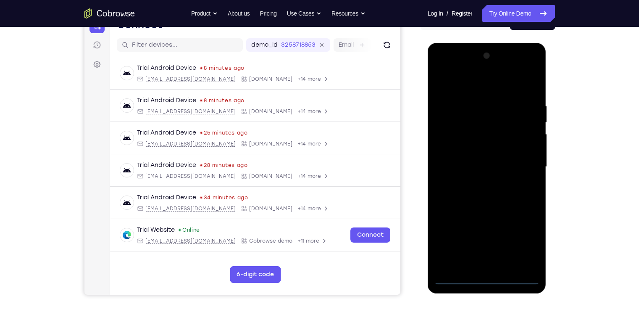
scroll to position [97, 0]
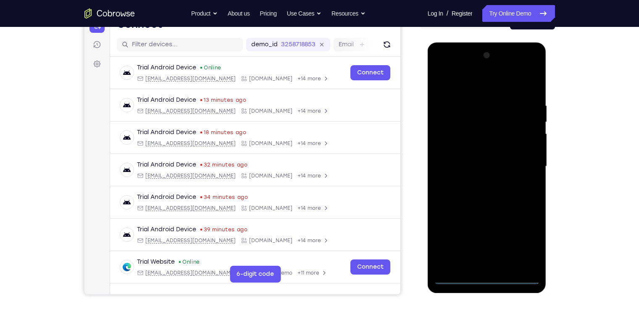
click at [454, 276] on div at bounding box center [487, 166] width 106 height 235
click at [456, 277] on div at bounding box center [487, 166] width 106 height 235
click at [529, 245] on div at bounding box center [487, 166] width 106 height 235
click at [472, 87] on div at bounding box center [487, 166] width 106 height 235
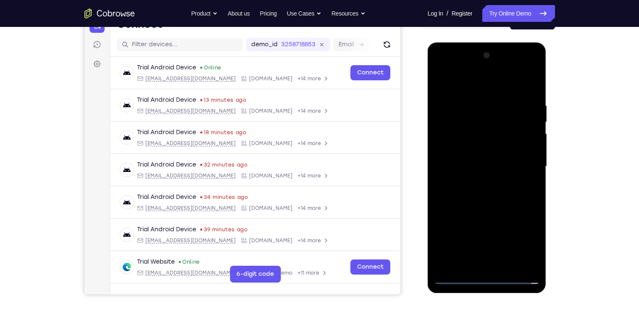
click at [468, 85] on div at bounding box center [487, 166] width 106 height 235
click at [474, 42] on div at bounding box center [487, 42] width 119 height 0
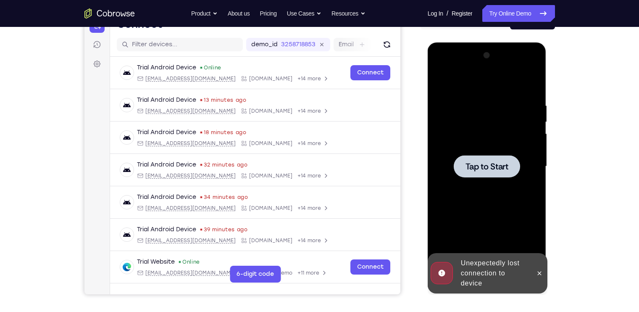
click at [482, 145] on div at bounding box center [487, 166] width 106 height 235
click at [544, 272] on button at bounding box center [539, 273] width 13 height 13
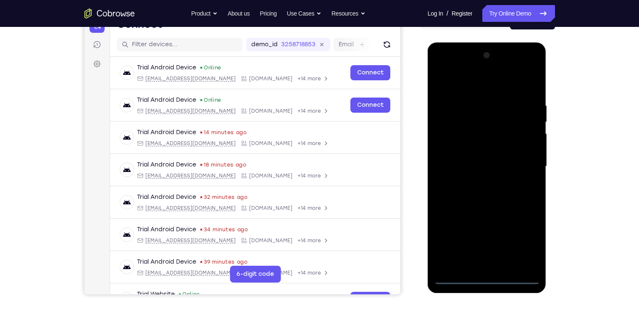
click at [459, 281] on div at bounding box center [487, 166] width 106 height 235
click at [520, 243] on div at bounding box center [487, 166] width 106 height 235
click at [525, 244] on div at bounding box center [487, 166] width 106 height 235
click at [523, 233] on div at bounding box center [487, 166] width 106 height 235
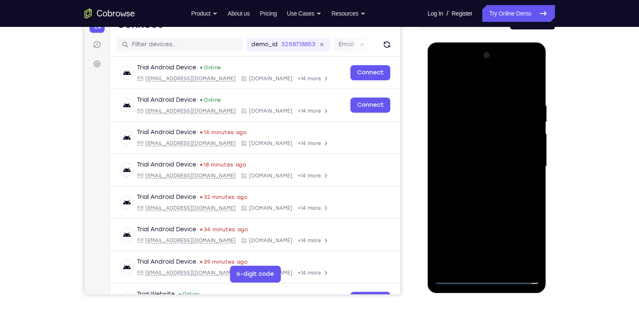
click at [524, 246] on div at bounding box center [487, 166] width 106 height 235
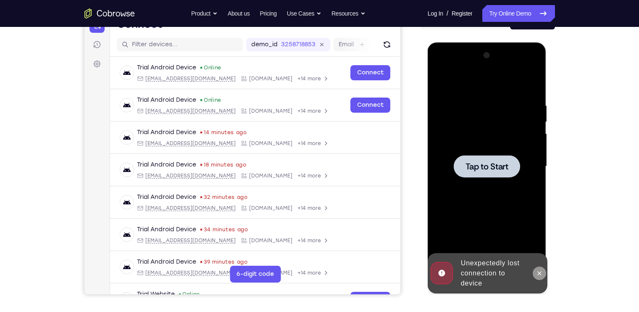
click at [543, 276] on button at bounding box center [539, 273] width 13 height 13
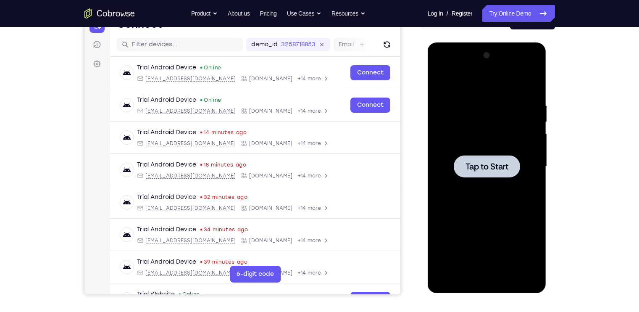
click at [500, 232] on div at bounding box center [487, 166] width 106 height 235
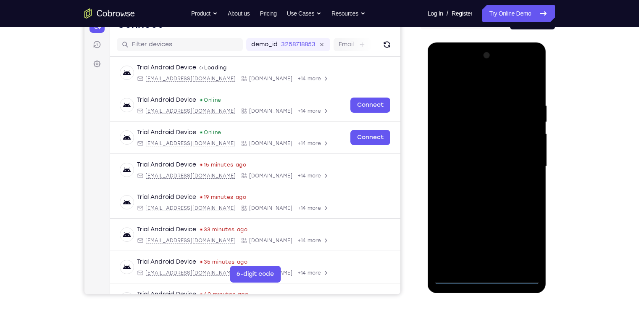
click at [454, 277] on div at bounding box center [487, 166] width 106 height 235
click at [522, 240] on div at bounding box center [487, 166] width 106 height 235
click at [524, 241] on div at bounding box center [487, 166] width 106 height 235
click at [525, 240] on div at bounding box center [487, 166] width 106 height 235
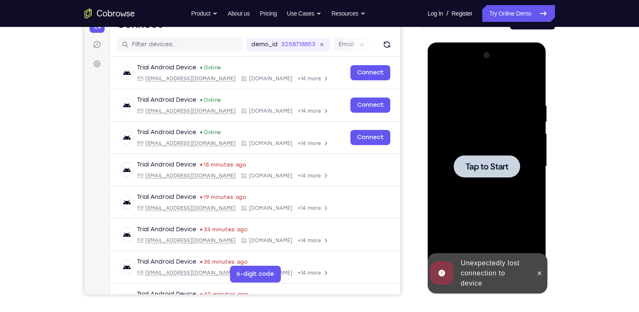
click at [500, 185] on div at bounding box center [487, 166] width 106 height 235
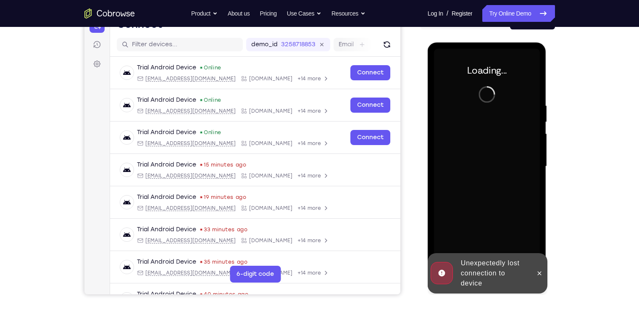
click at [573, 145] on div "Your Support Agent Your Customer Web iOS Android Next Steps We’d be happy to gi…" at bounding box center [320, 207] width 538 height 555
click at [542, 270] on icon at bounding box center [539, 273] width 7 height 7
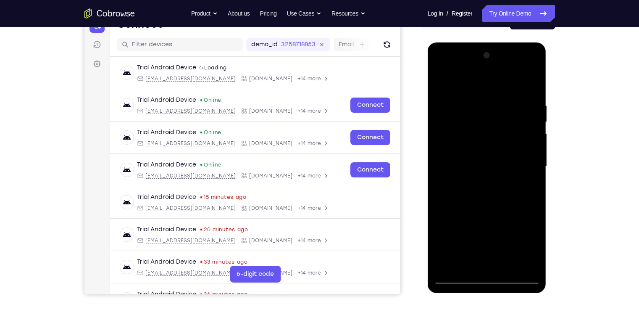
click at [457, 277] on div at bounding box center [487, 166] width 106 height 235
click at [454, 282] on div at bounding box center [487, 166] width 106 height 235
click at [456, 278] on div at bounding box center [487, 166] width 106 height 235
click at [518, 244] on div at bounding box center [487, 166] width 106 height 235
click at [523, 238] on div at bounding box center [487, 166] width 106 height 235
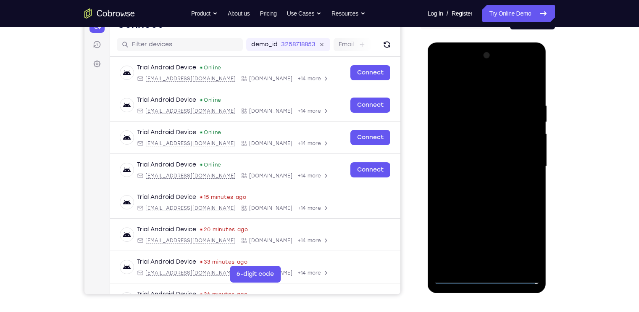
click at [492, 87] on div at bounding box center [487, 166] width 106 height 235
click at [520, 165] on div at bounding box center [487, 166] width 106 height 235
click at [479, 182] on div at bounding box center [487, 166] width 106 height 235
click at [472, 148] on div at bounding box center [487, 166] width 106 height 235
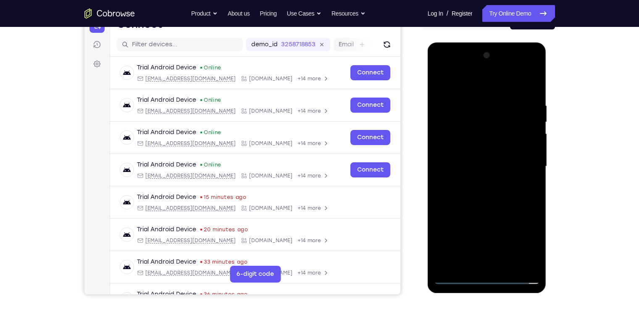
click at [472, 148] on div at bounding box center [487, 166] width 106 height 235
click at [464, 150] on div at bounding box center [487, 166] width 106 height 235
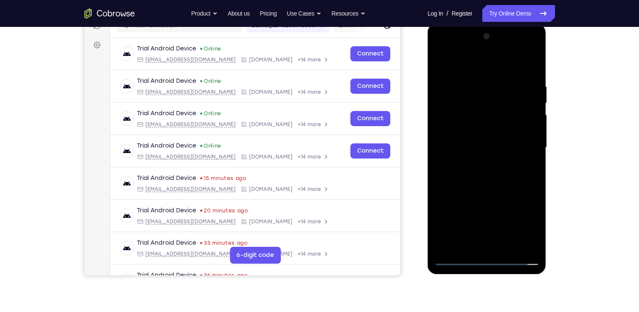
scroll to position [116, 0]
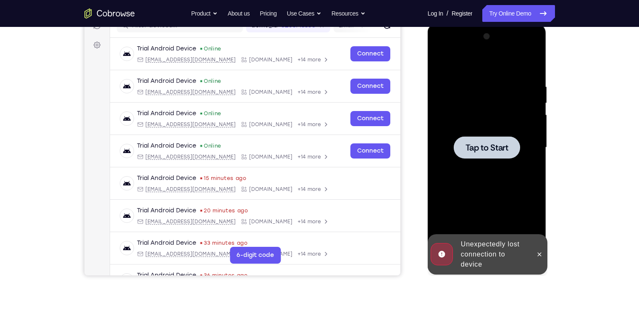
click at [472, 126] on div at bounding box center [487, 147] width 106 height 235
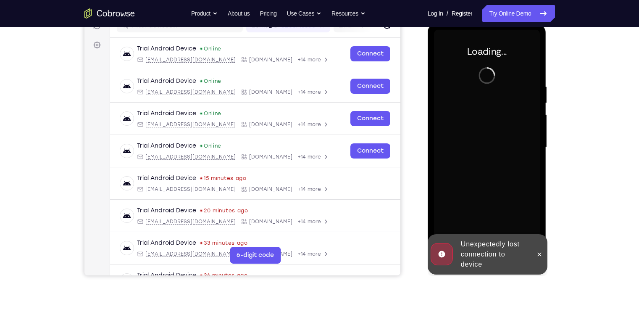
click at [472, 126] on div at bounding box center [487, 147] width 106 height 235
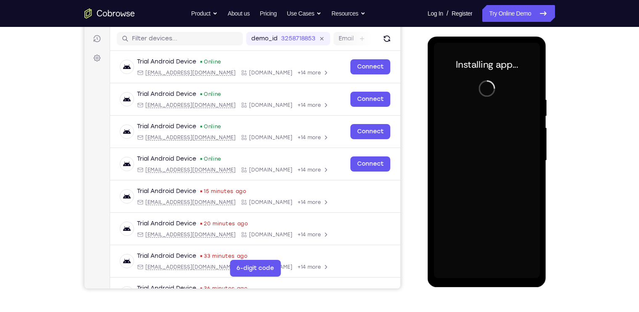
scroll to position [104, 0]
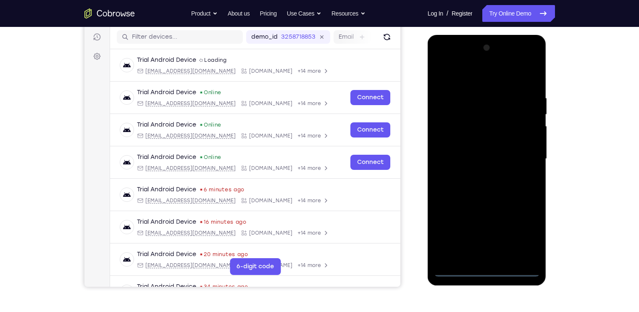
click at [457, 272] on div at bounding box center [487, 158] width 106 height 235
click at [532, 235] on div at bounding box center [487, 158] width 106 height 235
click at [474, 75] on div at bounding box center [487, 158] width 106 height 235
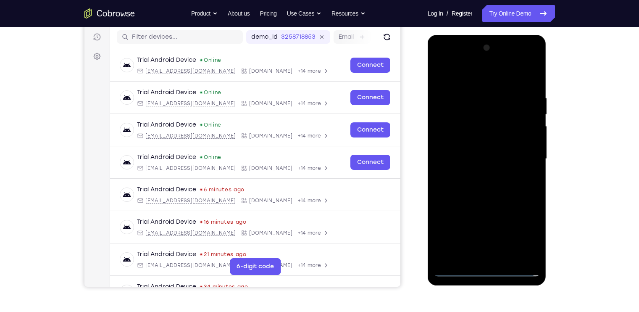
click at [518, 157] on div at bounding box center [487, 158] width 106 height 235
click at [478, 174] on div at bounding box center [487, 158] width 106 height 235
click at [478, 173] on div at bounding box center [487, 158] width 106 height 235
click at [476, 177] on div at bounding box center [487, 158] width 106 height 235
click at [471, 147] on div at bounding box center [487, 158] width 106 height 235
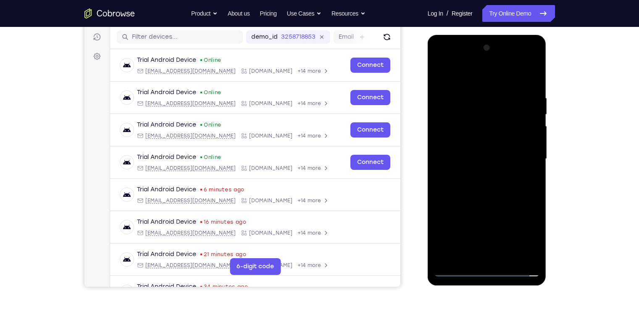
click at [466, 126] on div at bounding box center [487, 158] width 106 height 235
click at [466, 137] on div at bounding box center [487, 158] width 106 height 235
click at [511, 107] on div at bounding box center [487, 158] width 106 height 235
click at [505, 182] on div at bounding box center [487, 158] width 106 height 235
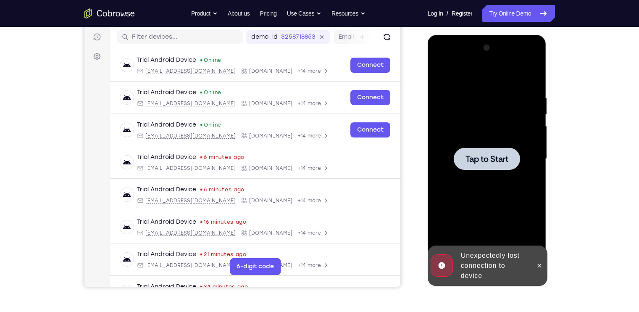
click at [477, 129] on div at bounding box center [487, 158] width 106 height 235
